Goal: Navigation & Orientation: Find specific page/section

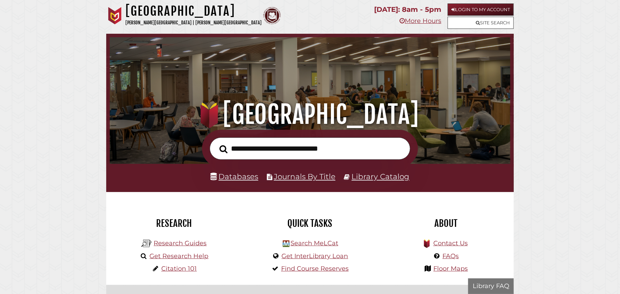
scroll to position [132, 397]
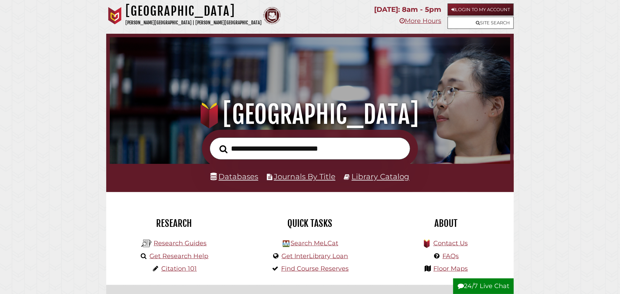
scroll to position [132, 397]
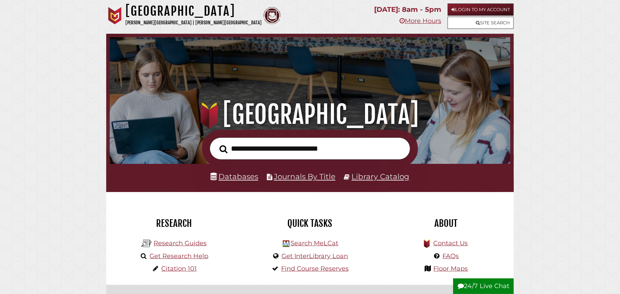
scroll to position [132, 397]
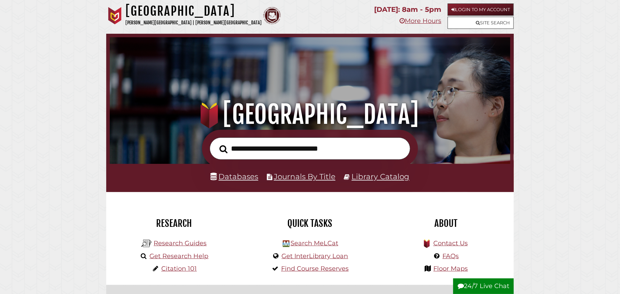
scroll to position [132, 397]
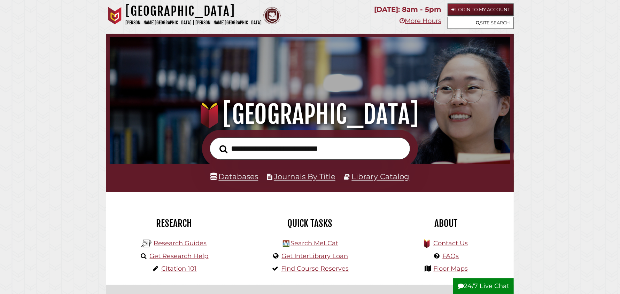
scroll to position [132, 397]
